Goal: Information Seeking & Learning: Find specific fact

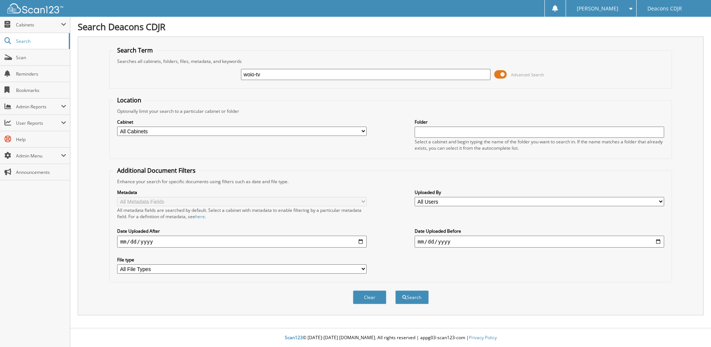
type input "woio-tv"
click at [395, 290] on button "Search" at bounding box center [411, 297] width 33 height 14
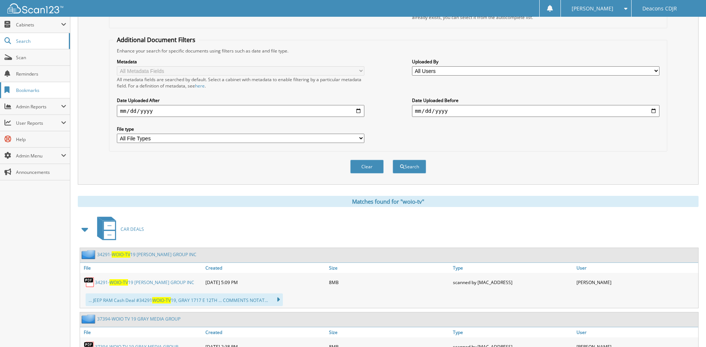
scroll to position [223, 0]
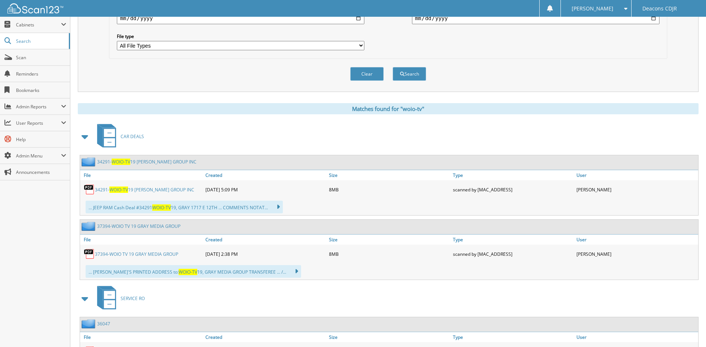
click at [84, 140] on span at bounding box center [85, 136] width 10 height 13
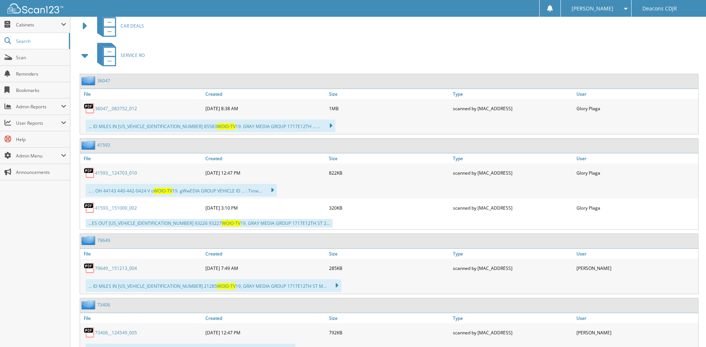
scroll to position [335, 0]
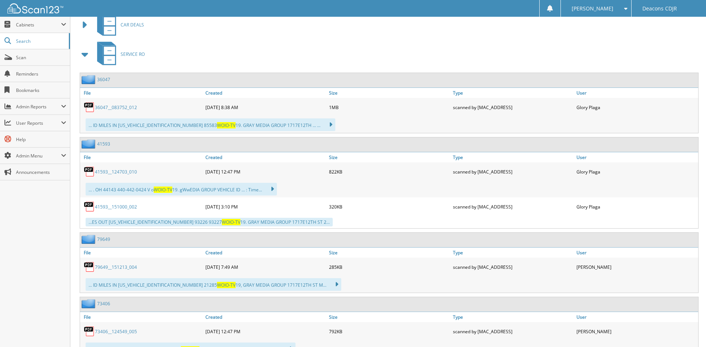
click at [112, 106] on link "36047__083752_012" at bounding box center [116, 107] width 42 height 6
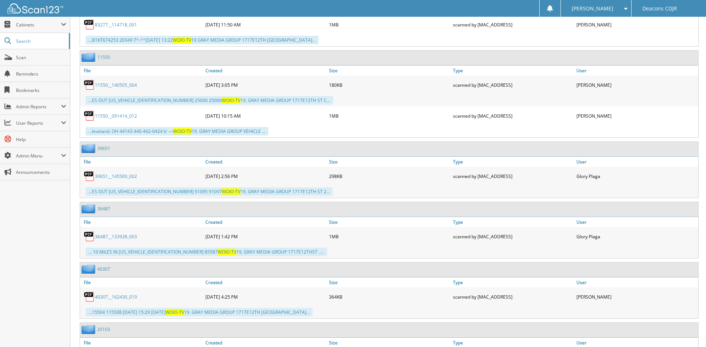
scroll to position [746, 0]
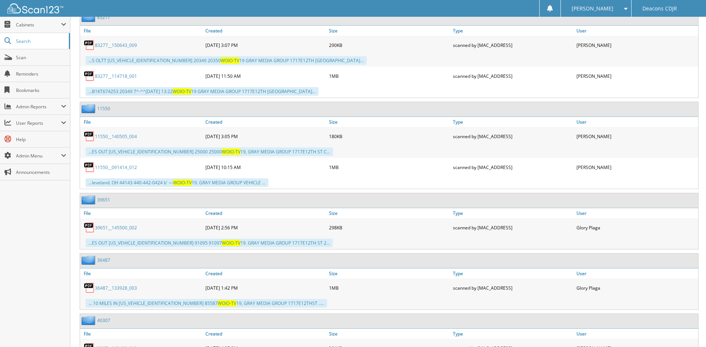
click at [110, 228] on link "39651__145500_002" at bounding box center [116, 227] width 42 height 6
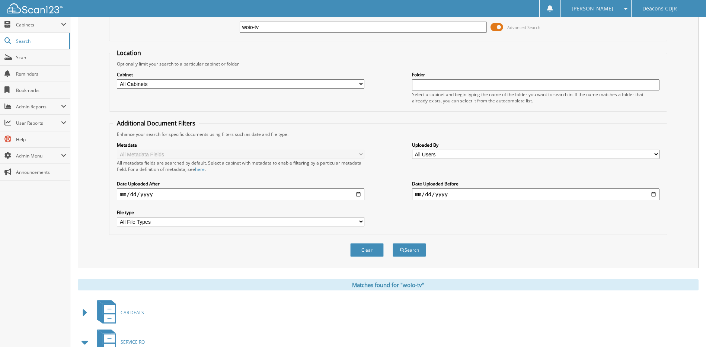
scroll to position [0, 0]
